Goal: Information Seeking & Learning: Compare options

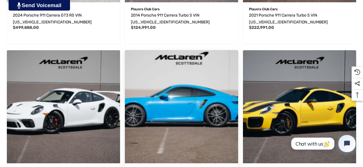
scroll to position [469, 0]
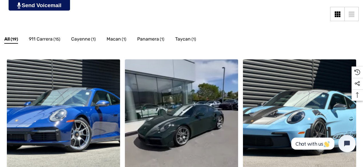
scroll to position [137, 0]
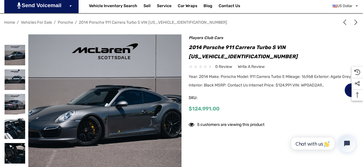
click at [11, 75] on img at bounding box center [15, 80] width 21 height 21
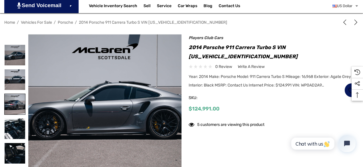
click at [18, 105] on img at bounding box center [15, 104] width 21 height 21
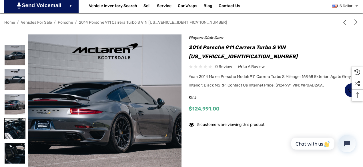
click at [18, 125] on img at bounding box center [15, 129] width 21 height 21
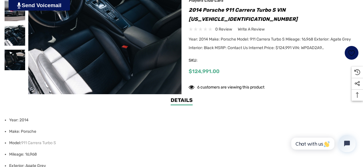
scroll to position [171, 0]
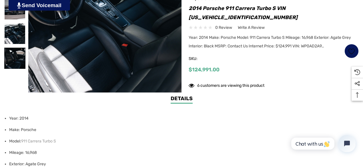
click at [17, 61] on img at bounding box center [15, 58] width 21 height 21
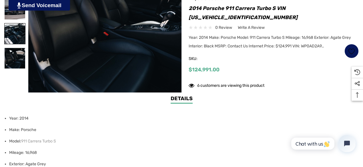
click at [14, 34] on img at bounding box center [15, 33] width 21 height 21
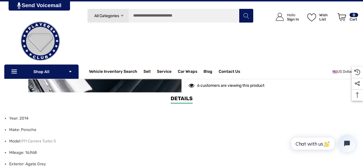
scroll to position [0, 0]
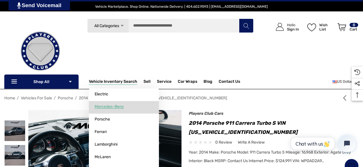
click at [125, 108] on link "Mercedes-Benz" at bounding box center [124, 106] width 70 height 11
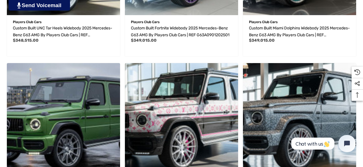
scroll to position [471, 0]
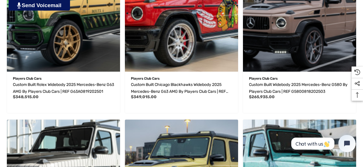
scroll to position [780, 0]
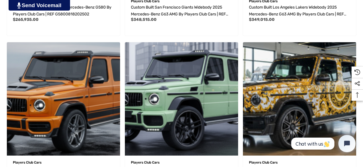
scroll to position [1135, 0]
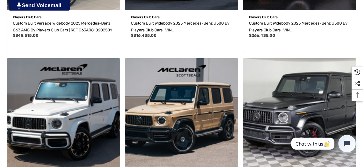
scroll to position [1455, 0]
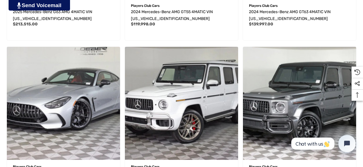
scroll to position [1787, 0]
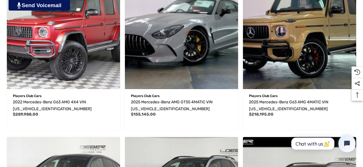
scroll to position [2233, 0]
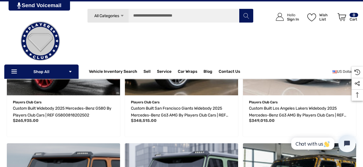
scroll to position [1032, 0]
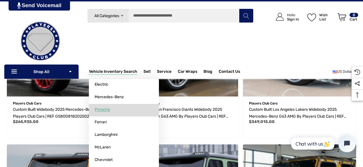
click at [109, 108] on span "Porsche" at bounding box center [102, 109] width 15 height 5
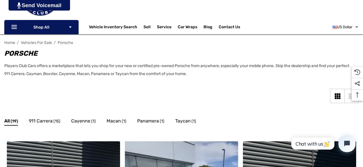
click at [355, 32] on link "US Dollar" at bounding box center [346, 26] width 26 height 11
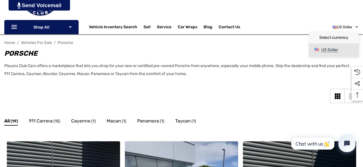
click at [355, 32] on li "Select currency" at bounding box center [334, 37] width 50 height 11
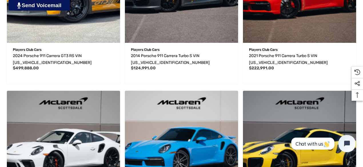
scroll to position [444, 0]
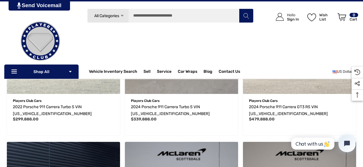
scroll to position [215, 0]
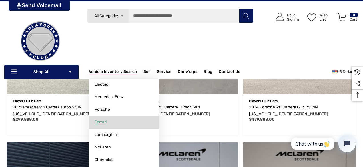
click at [120, 122] on link "Ferrari" at bounding box center [124, 122] width 70 height 11
